Goal: Transaction & Acquisition: Purchase product/service

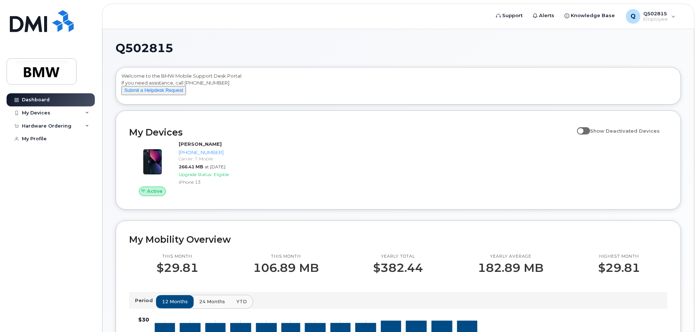
click at [75, 111] on div "My Devices" at bounding box center [51, 112] width 88 height 13
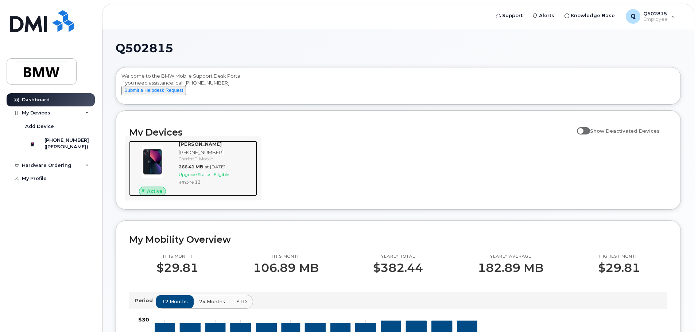
click at [200, 177] on span "Upgrade Status:" at bounding box center [196, 174] width 34 height 5
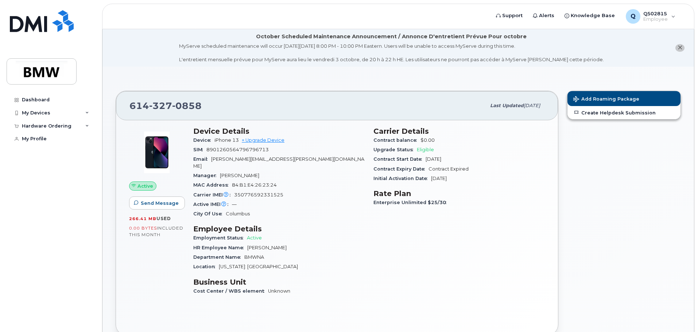
click at [431, 141] on span "$0.00" at bounding box center [428, 139] width 14 height 5
click at [422, 149] on span "Eligible" at bounding box center [425, 149] width 17 height 5
click at [297, 171] on div "Manager Theodore Kim" at bounding box center [278, 175] width 171 height 9
click at [81, 115] on div "My Devices" at bounding box center [51, 112] width 88 height 13
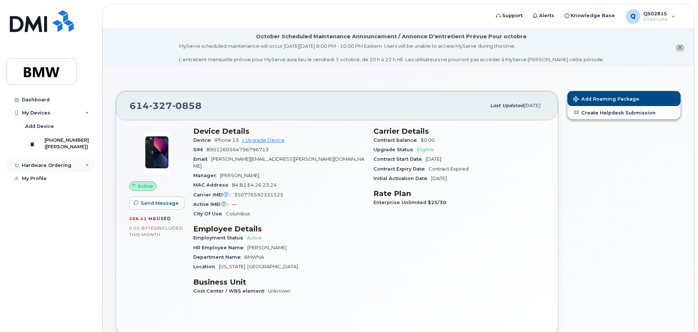
click at [72, 168] on div "Hardware Ordering" at bounding box center [51, 165] width 88 height 13
click at [68, 147] on div "([PERSON_NAME])" at bounding box center [66, 147] width 44 height 7
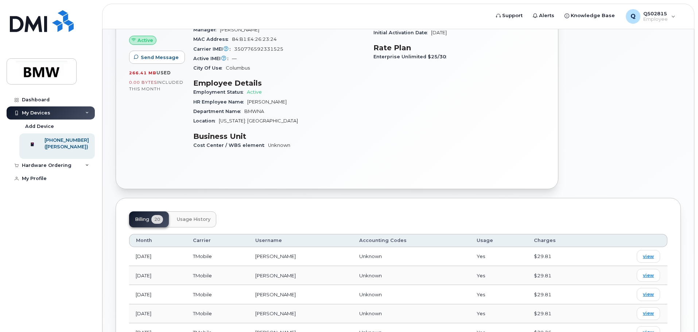
click at [189, 212] on button "Usage History" at bounding box center [193, 220] width 45 height 16
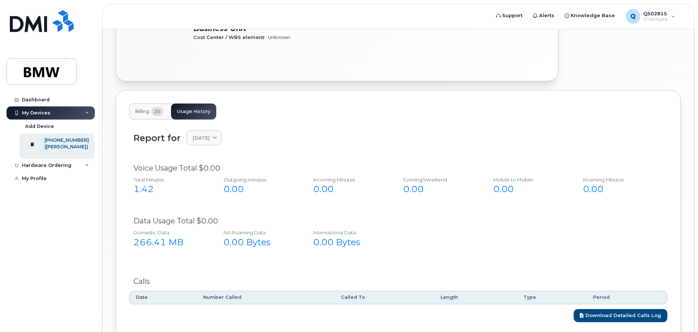
scroll to position [185, 0]
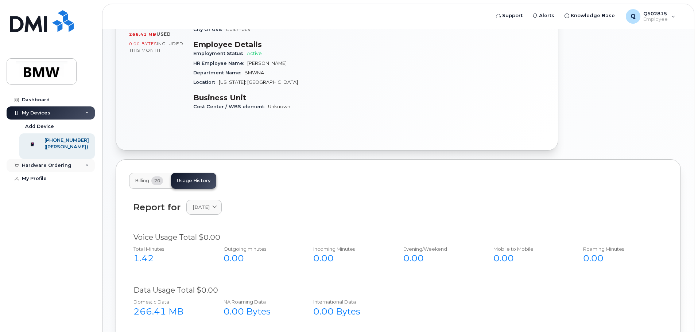
click at [63, 168] on div "Hardware Ordering" at bounding box center [47, 166] width 50 height 6
click at [38, 195] on div "My Profile" at bounding box center [34, 193] width 25 height 6
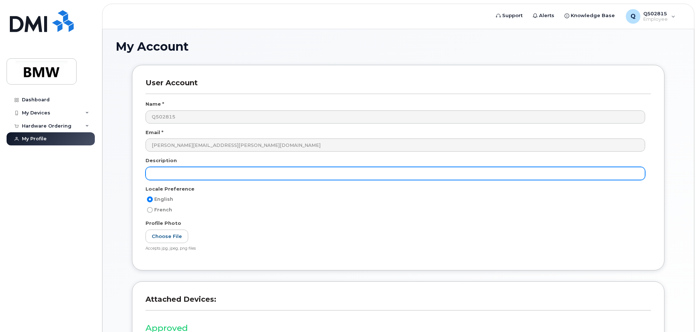
scroll to position [138, 0]
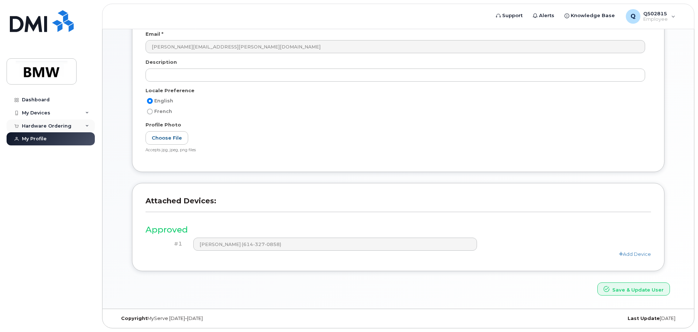
click at [41, 125] on div "Hardware Ordering" at bounding box center [47, 126] width 50 height 6
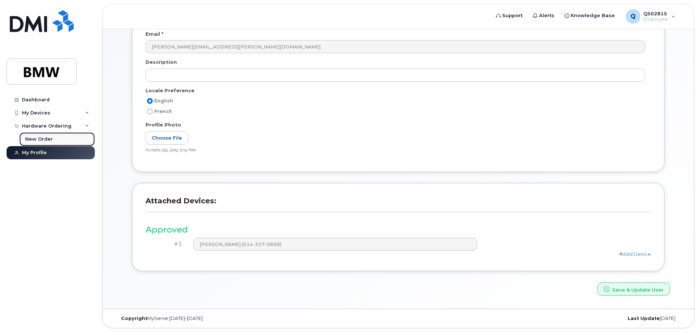
click at [40, 139] on div "New Order" at bounding box center [39, 139] width 28 height 7
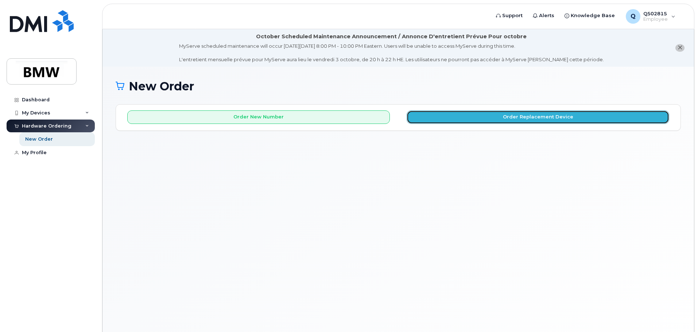
click at [516, 116] on button "Order Replacement Device" at bounding box center [538, 117] width 263 height 13
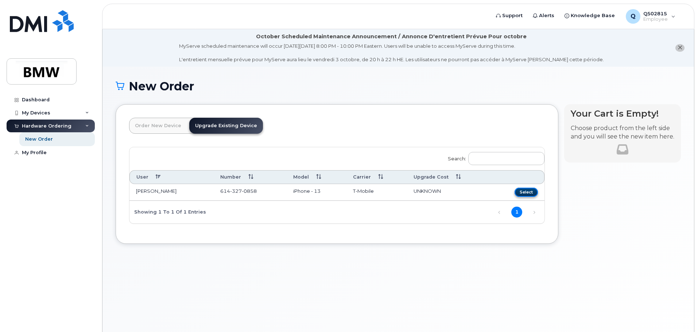
click at [528, 192] on button "Select" at bounding box center [526, 192] width 23 height 9
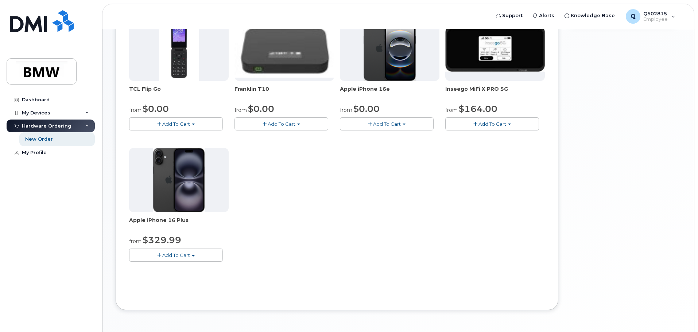
scroll to position [219, 0]
